Goal: Navigation & Orientation: Find specific page/section

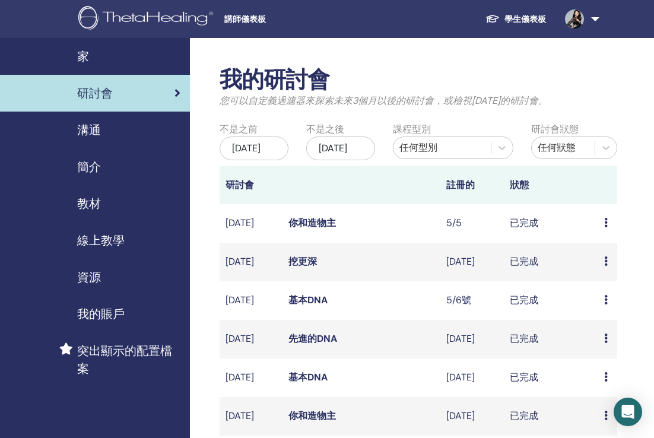
click at [522, 23] on link "學生儀表板" at bounding box center [516, 19] width 80 height 22
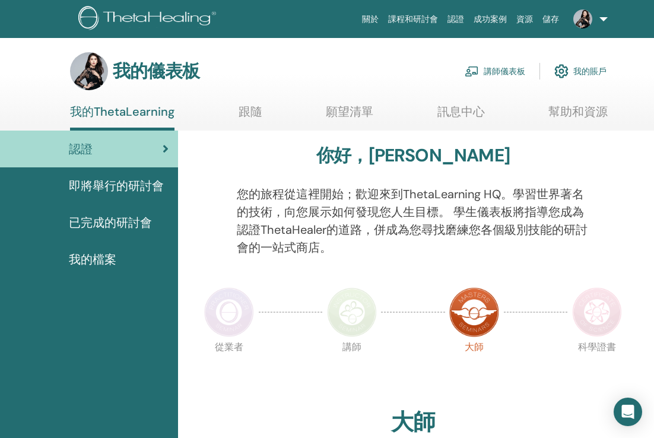
click at [500, 74] on link "講師儀表板" at bounding box center [495, 71] width 61 height 26
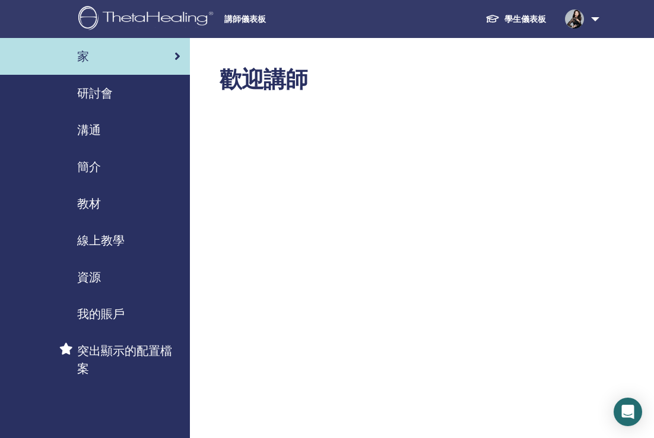
click at [95, 96] on span "研討會" at bounding box center [95, 93] width 36 height 18
